Goal: Navigation & Orientation: Understand site structure

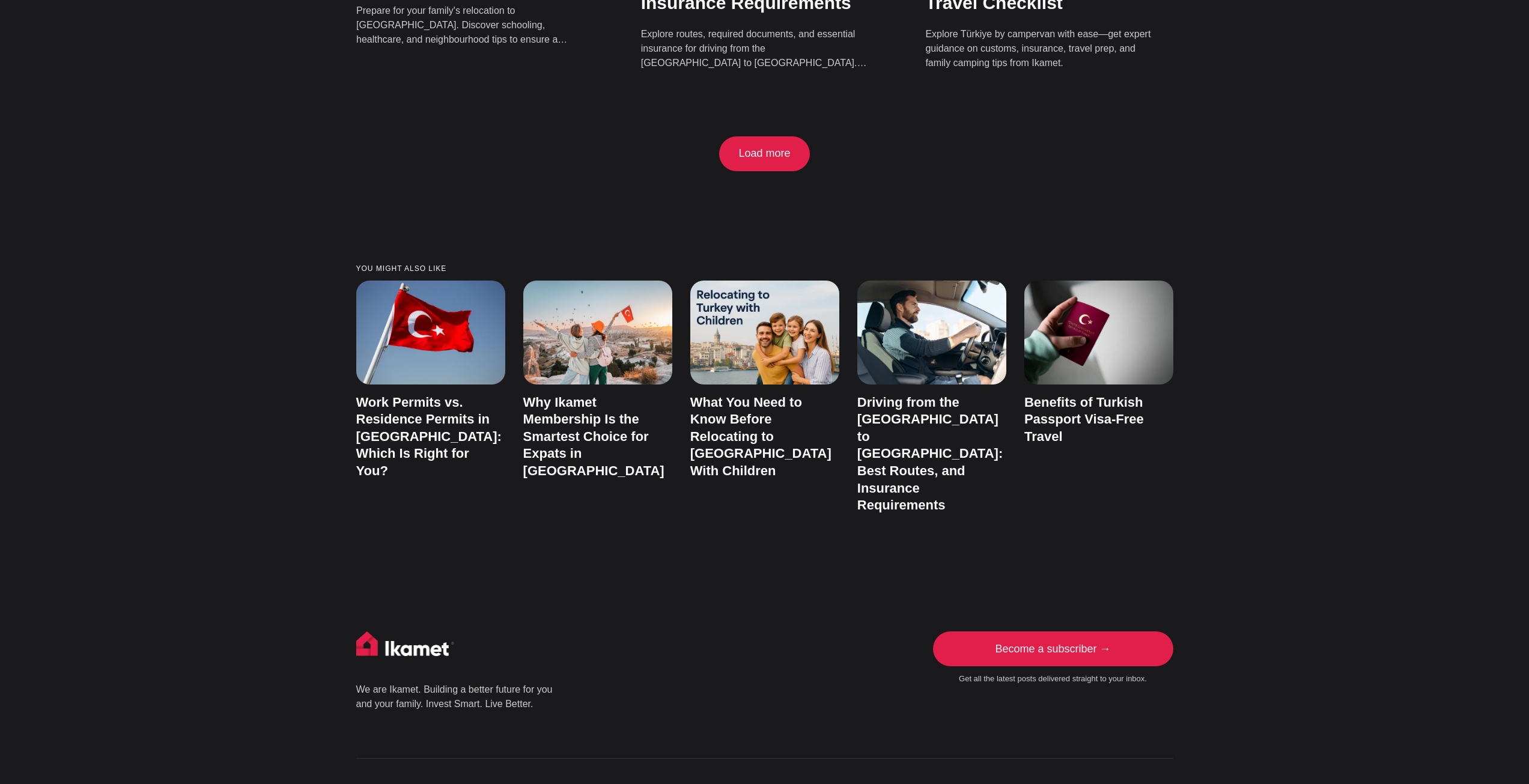
scroll to position [3010, 0]
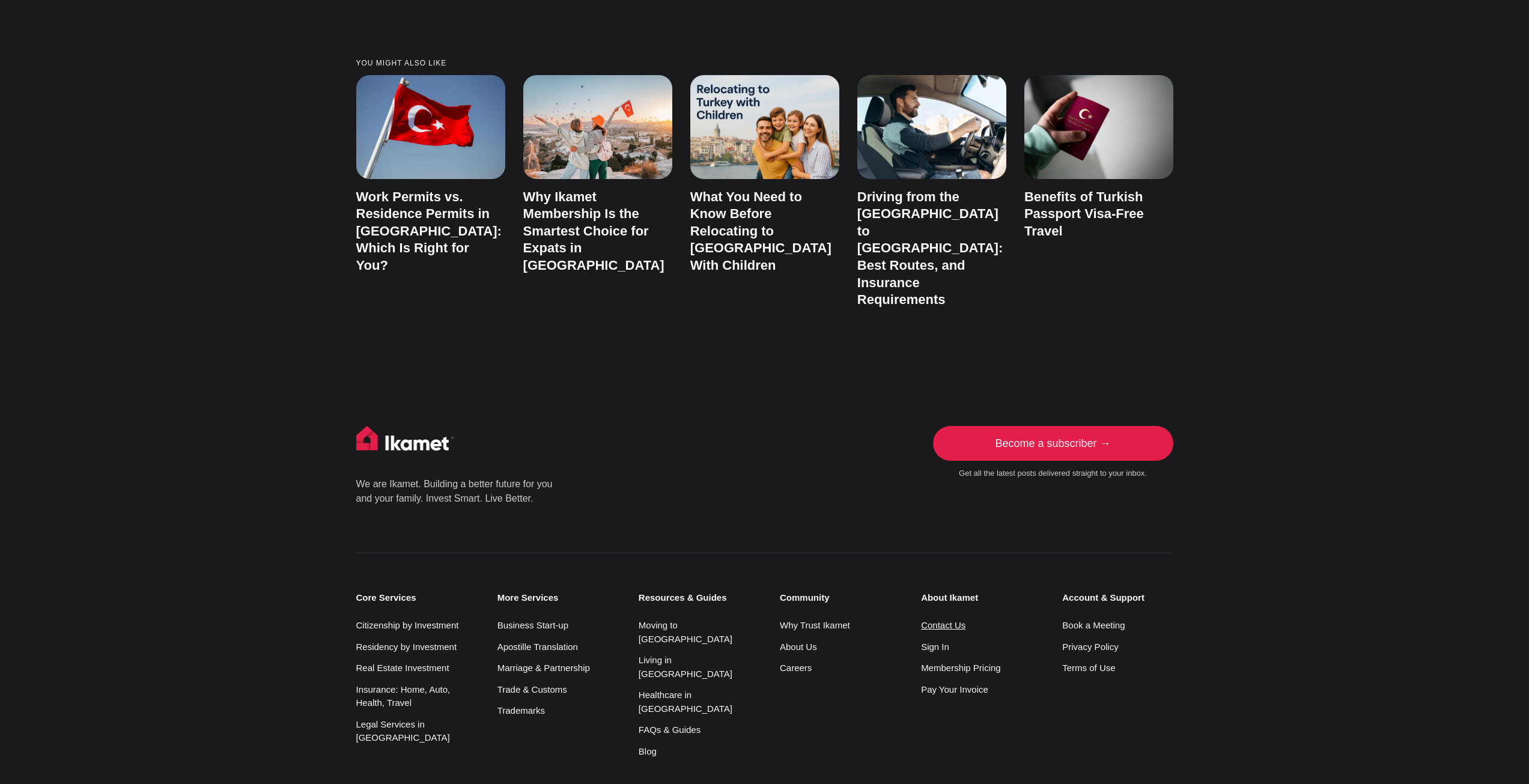
click at [953, 620] on link "Contact Us" at bounding box center [943, 625] width 44 height 10
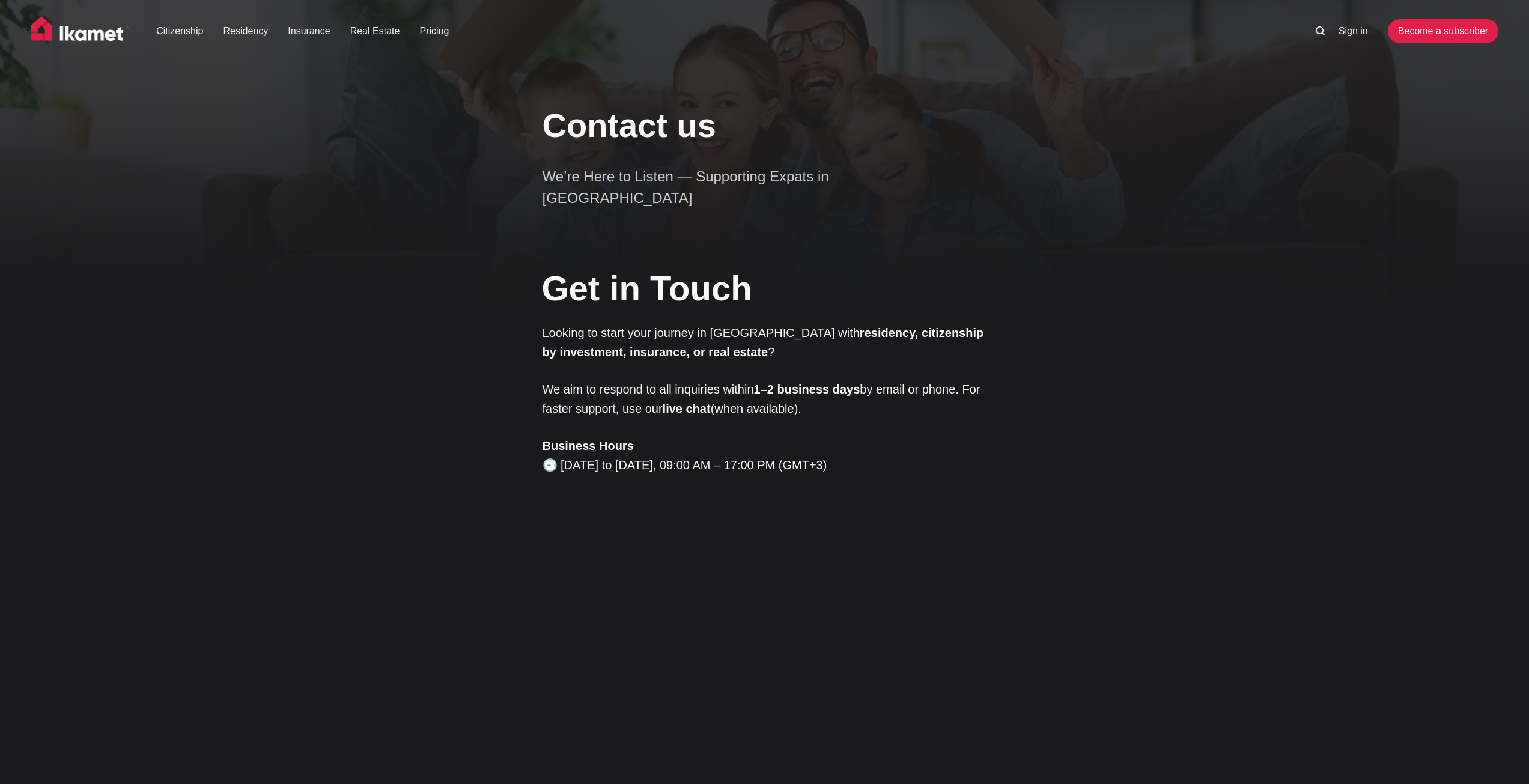
drag, startPoint x: 623, startPoint y: 726, endPoint x: 388, endPoint y: 258, distance: 523.7
click at [293, 33] on link "Insurance" at bounding box center [309, 31] width 42 height 14
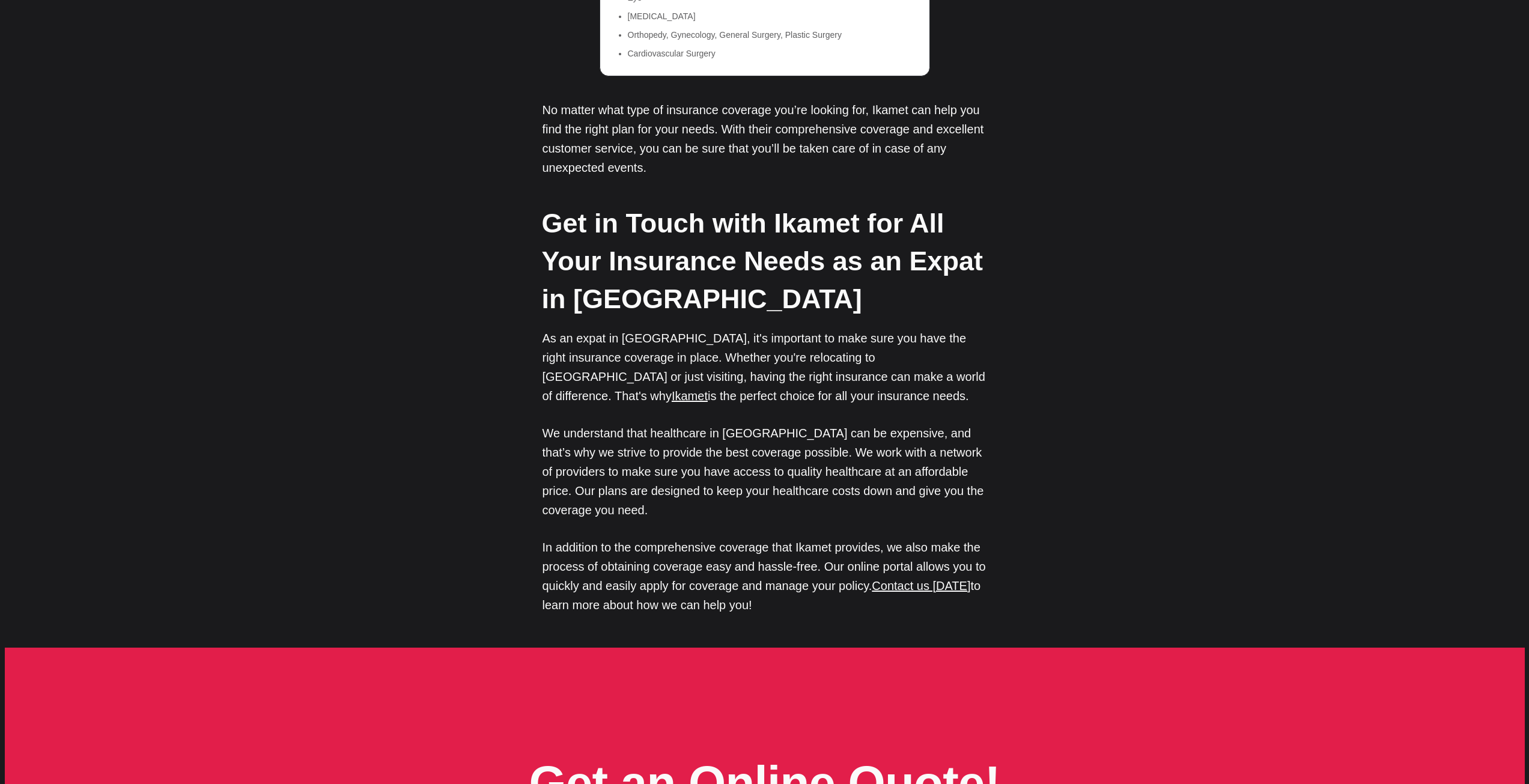
scroll to position [6363, 0]
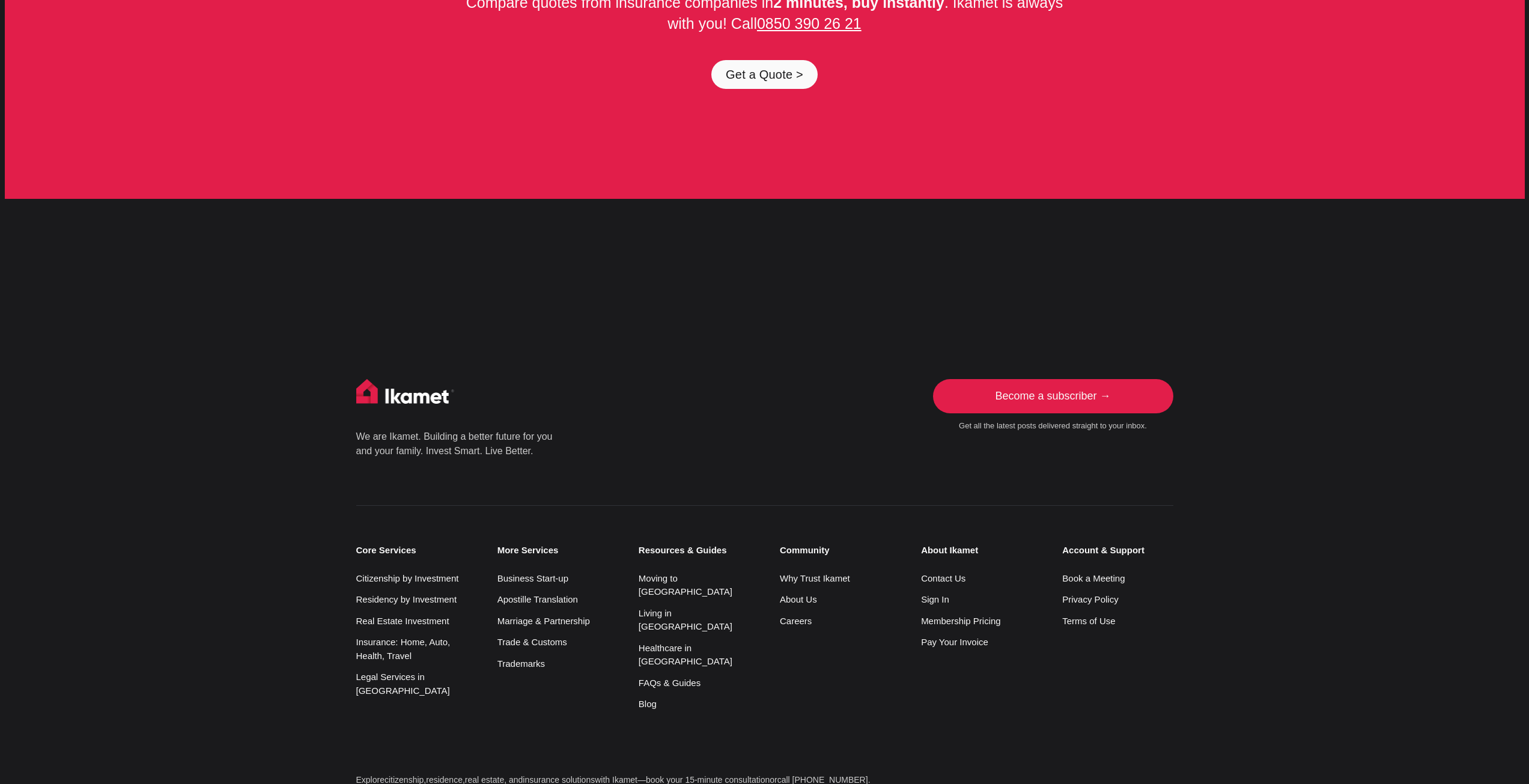
drag, startPoint x: 1212, startPoint y: 442, endPoint x: 1210, endPoint y: 812, distance: 370.0
click at [813, 573] on link "Why Trust Ikamet" at bounding box center [815, 578] width 70 height 10
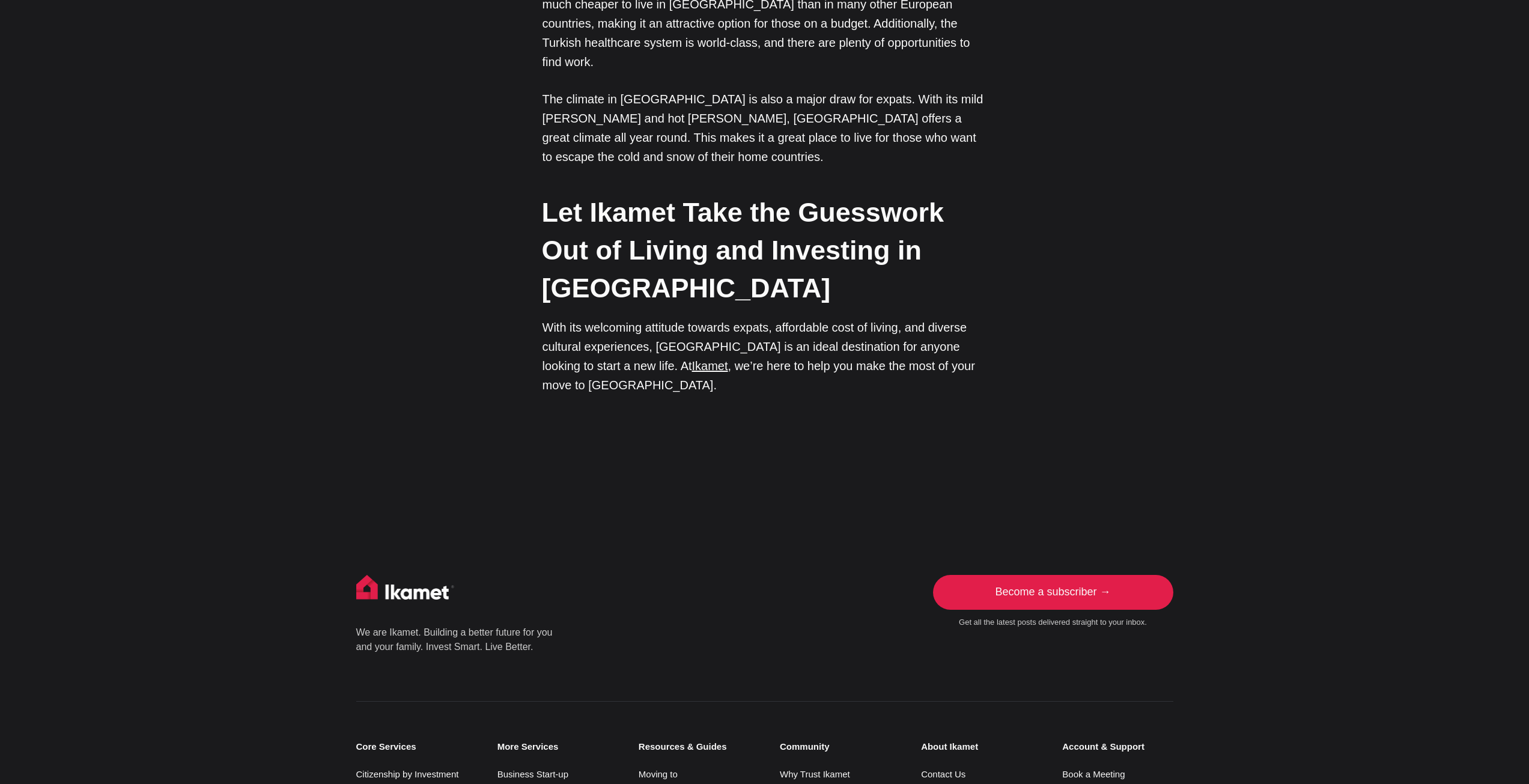
scroll to position [3113, 0]
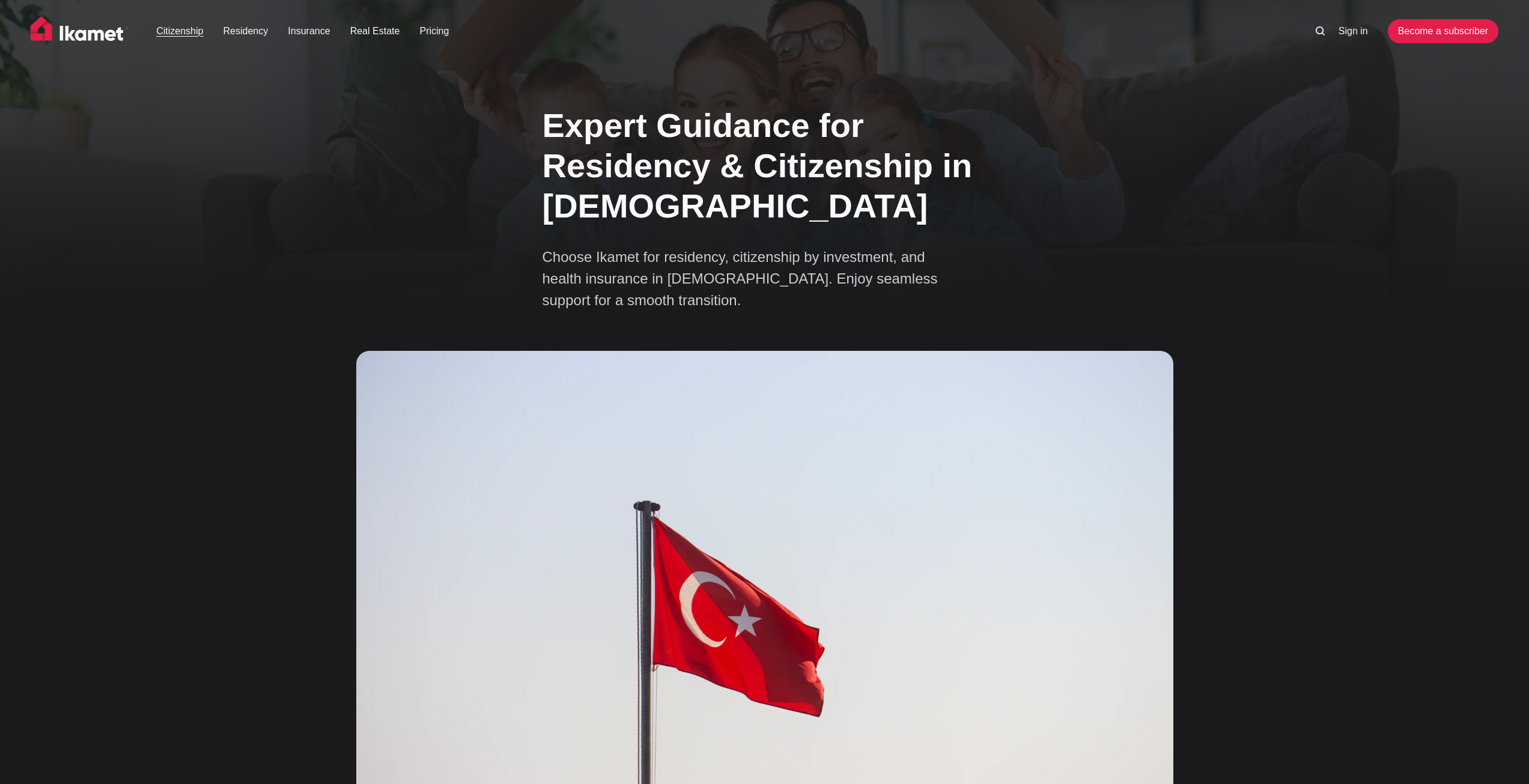
click at [192, 24] on link "Citizenship" at bounding box center [179, 31] width 47 height 14
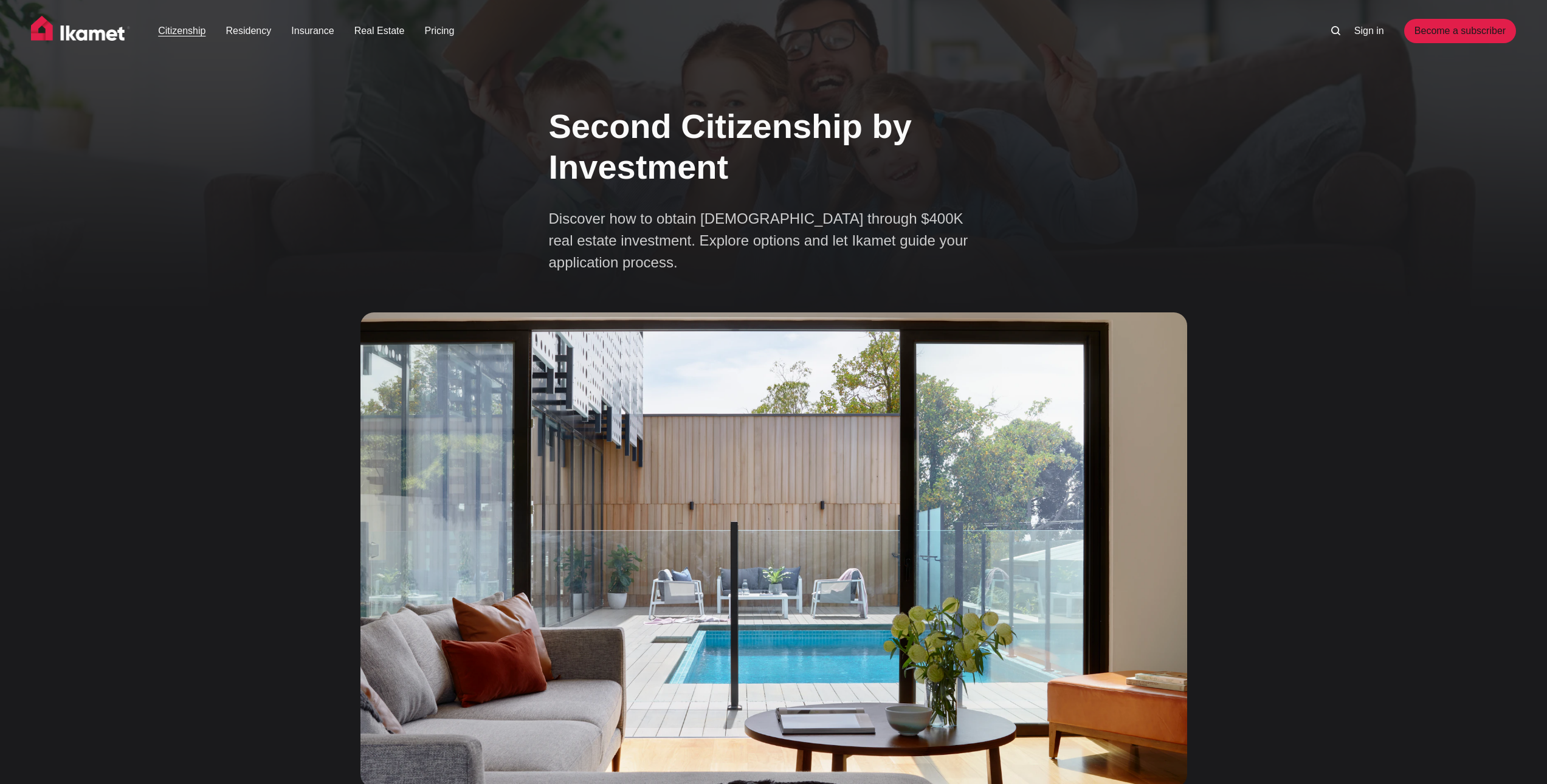
click at [280, 41] on ul "Citizenship Residency Insurance Real Estate Pricing" at bounding box center [724, 30] width 1172 height 24
click at [246, 30] on link "Residency" at bounding box center [249, 30] width 46 height 14
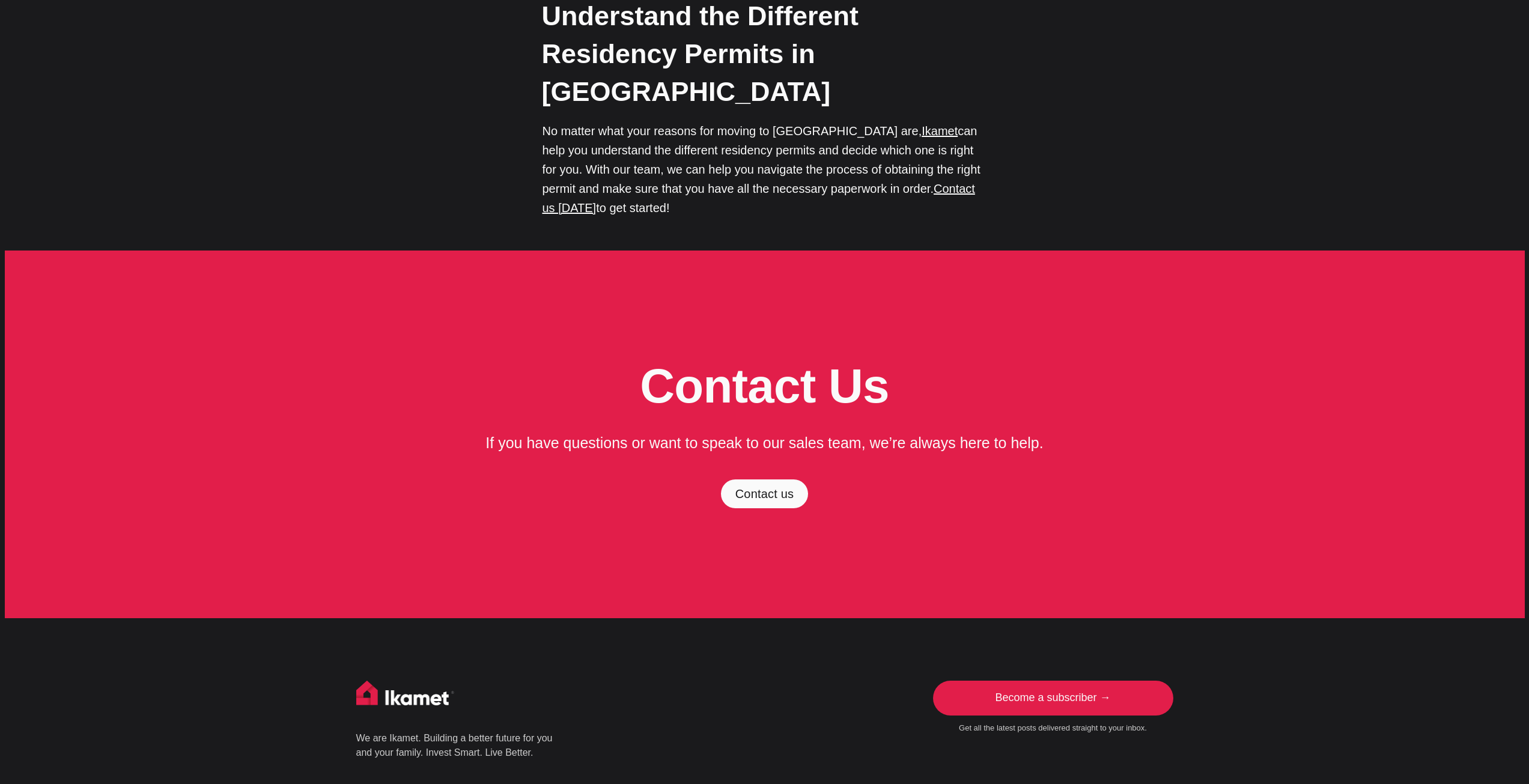
scroll to position [4102, 0]
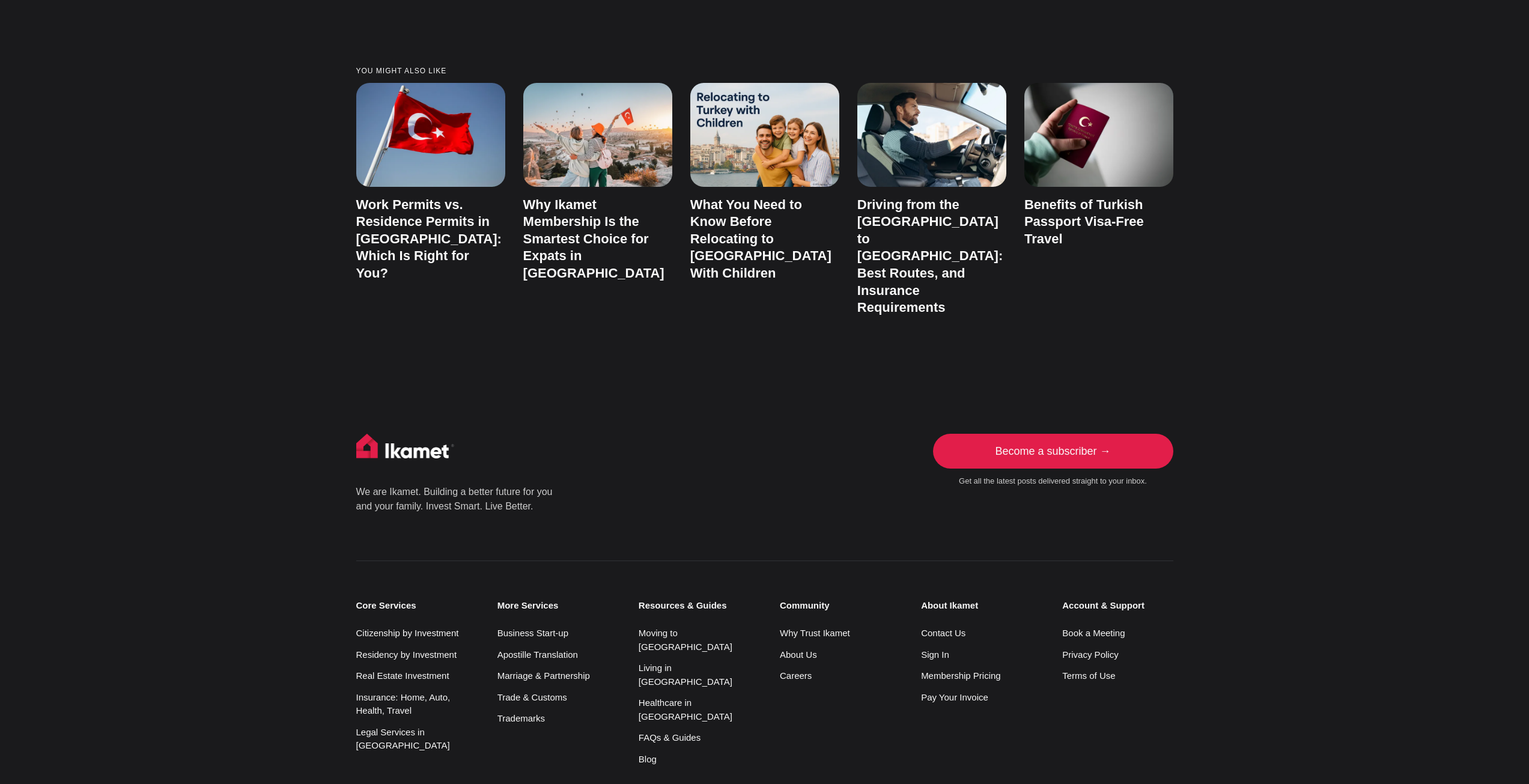
scroll to position [3010, 0]
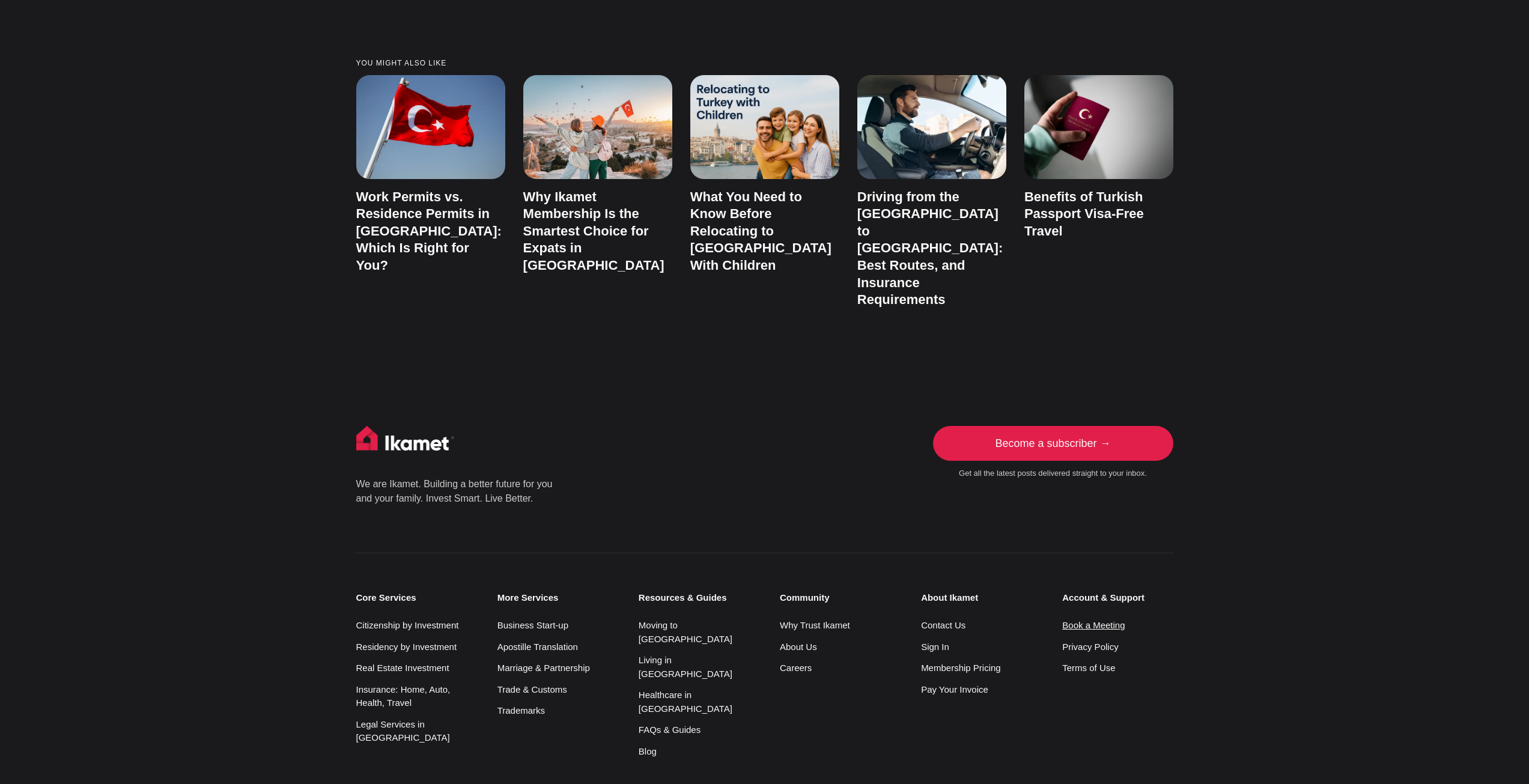
click at [1078, 620] on link "Book a Meeting" at bounding box center [1093, 625] width 63 height 10
